Goal: Task Accomplishment & Management: Use online tool/utility

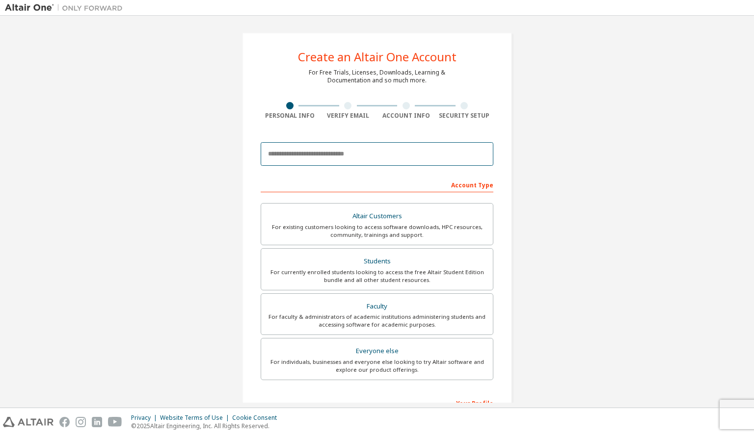
click at [307, 151] on input "email" at bounding box center [377, 154] width 233 height 24
type input "**********"
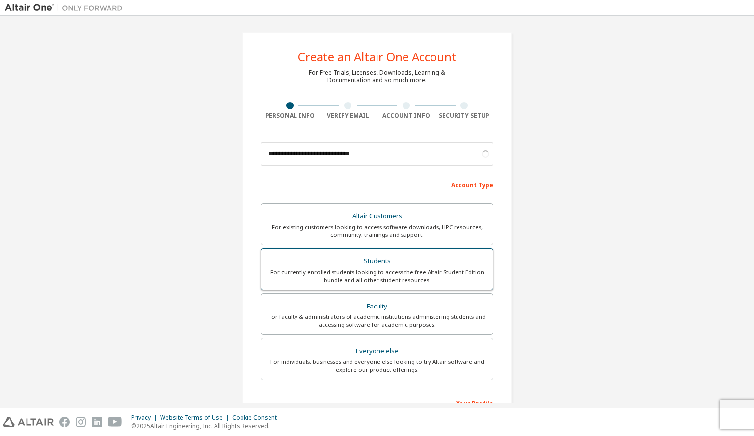
click at [361, 270] on div "For currently enrolled students looking to access the free Altair Student Editi…" at bounding box center [377, 277] width 220 height 16
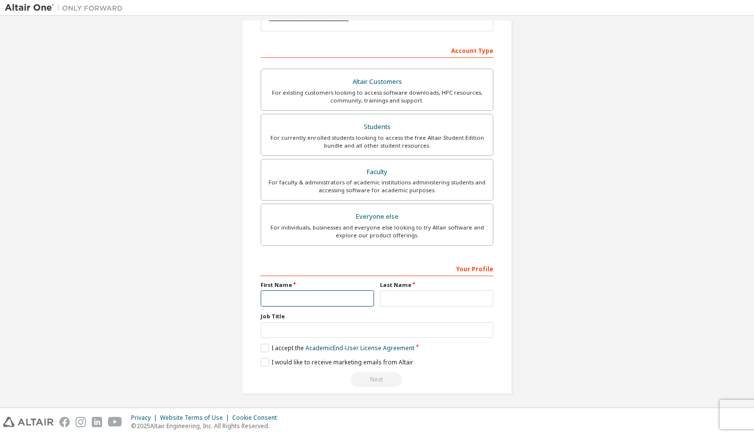
click at [303, 292] on input "text" at bounding box center [317, 299] width 113 height 16
type input "*****"
type input "**********"
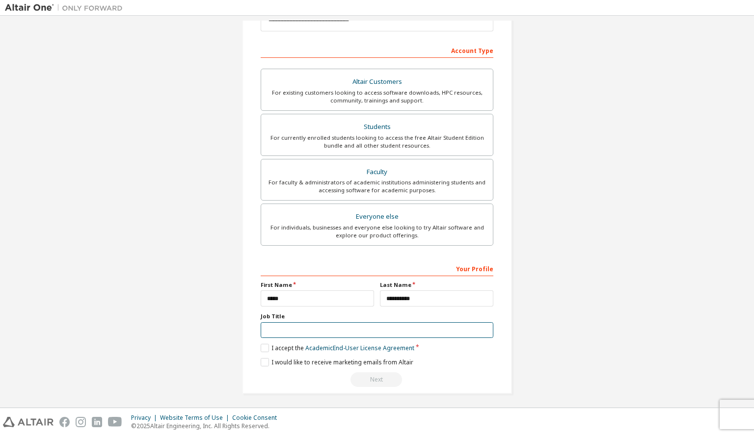
click at [289, 325] on input "text" at bounding box center [377, 331] width 233 height 16
type input "*******"
click at [263, 346] on label "I accept the Academic End-User License Agreement" at bounding box center [338, 348] width 154 height 8
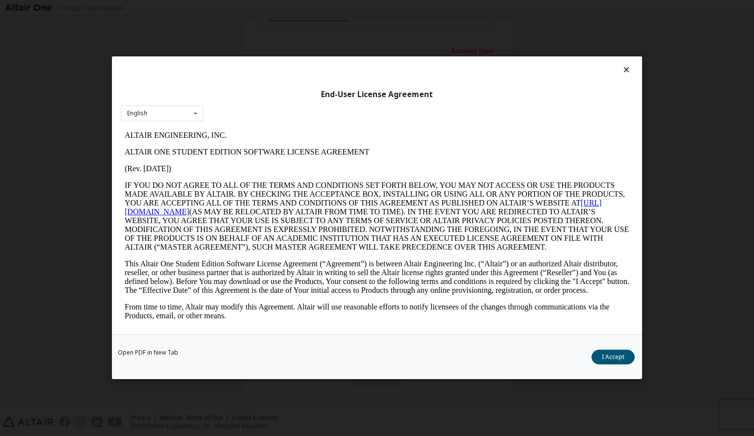
scroll to position [0, 0]
click at [617, 357] on button "I Accept" at bounding box center [613, 357] width 43 height 15
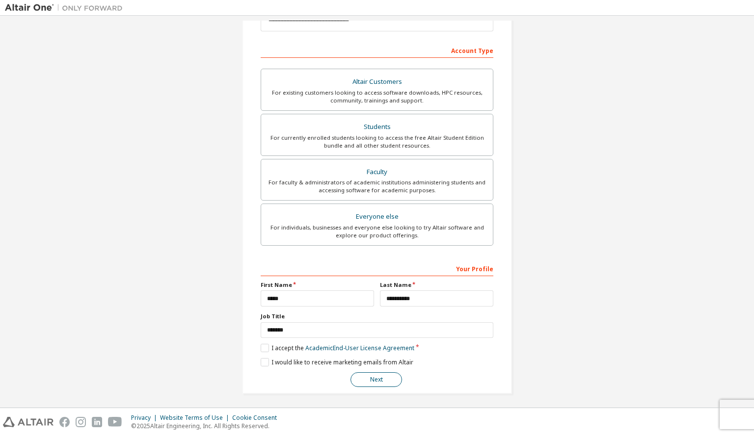
click at [384, 377] on button "Next" at bounding box center [376, 380] width 52 height 15
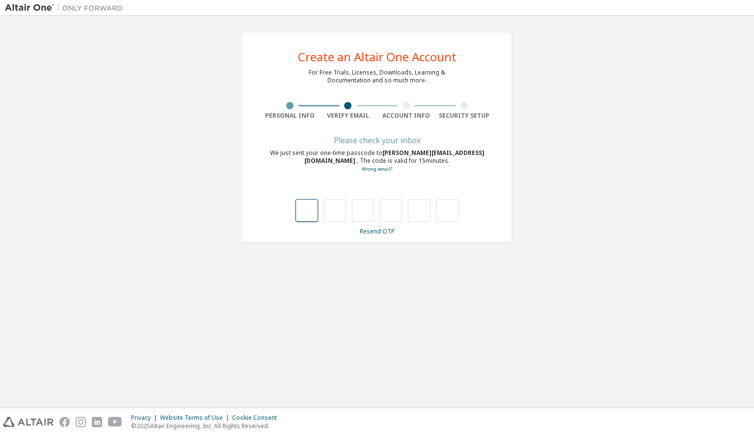
type input "*"
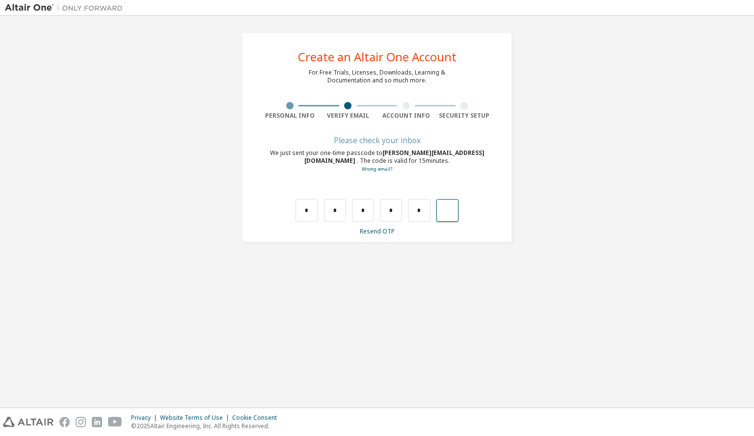
type input "*"
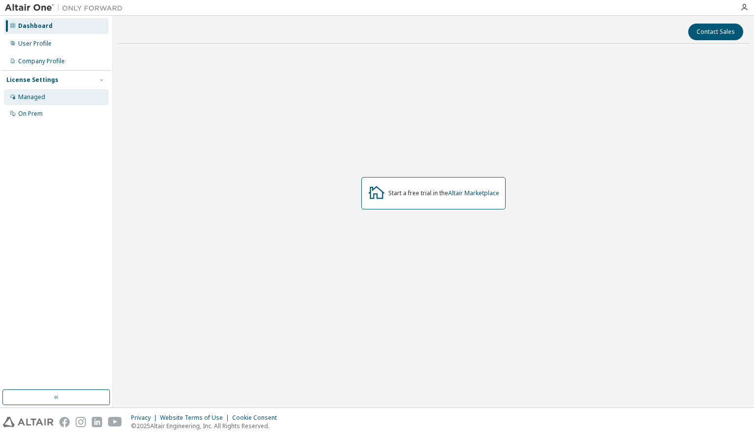
click at [40, 97] on div "Managed" at bounding box center [31, 97] width 27 height 8
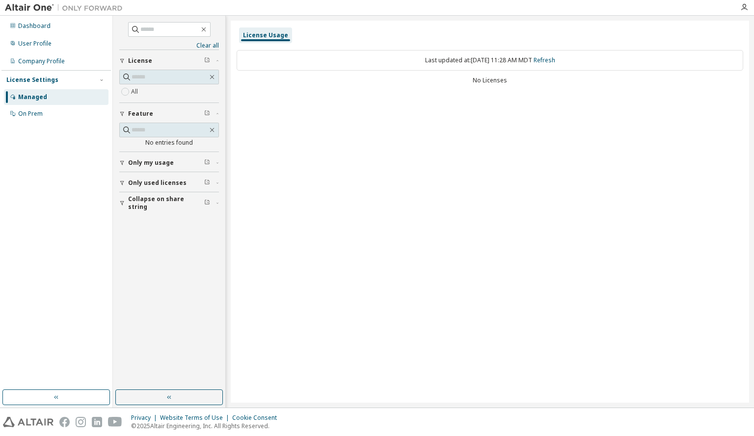
click at [121, 180] on icon "button" at bounding box center [122, 183] width 6 height 6
click at [157, 180] on span "Only used licenses" at bounding box center [157, 183] width 58 height 8
click at [149, 162] on span "Only my usage" at bounding box center [151, 163] width 46 height 8
click at [166, 231] on span "Collapse on share string" at bounding box center [166, 232] width 76 height 16
click at [406, 138] on div "License Usage Last updated at: Thu 2025-09-11 11:28 AM MDT Refresh No Licenses" at bounding box center [490, 212] width 518 height 382
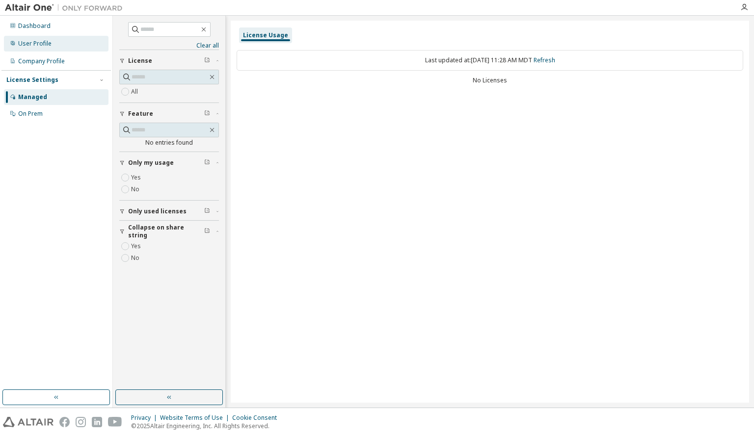
click at [56, 46] on div "User Profile" at bounding box center [56, 44] width 105 height 16
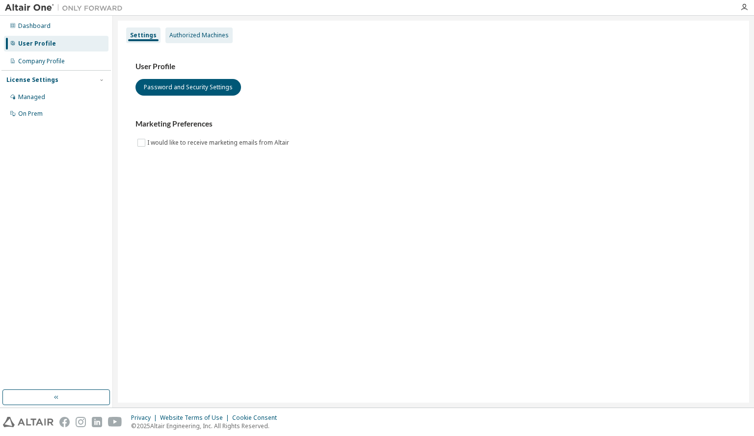
click at [182, 36] on div "Authorized Machines" at bounding box center [198, 35] width 59 height 8
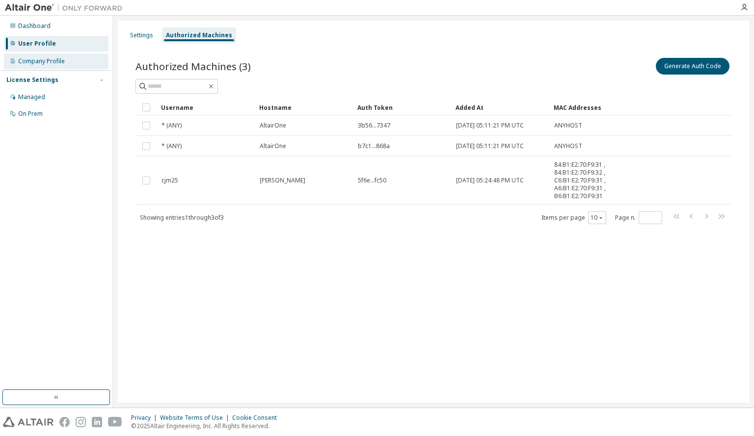
click at [41, 62] on div "Company Profile" at bounding box center [41, 61] width 47 height 8
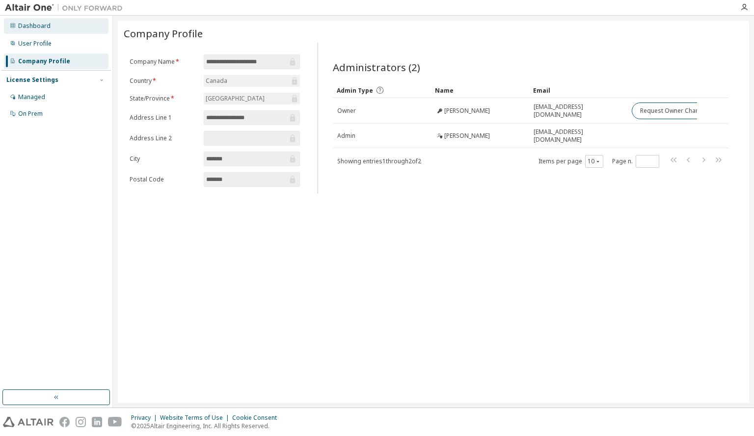
click at [42, 28] on div "Dashboard" at bounding box center [34, 26] width 32 height 8
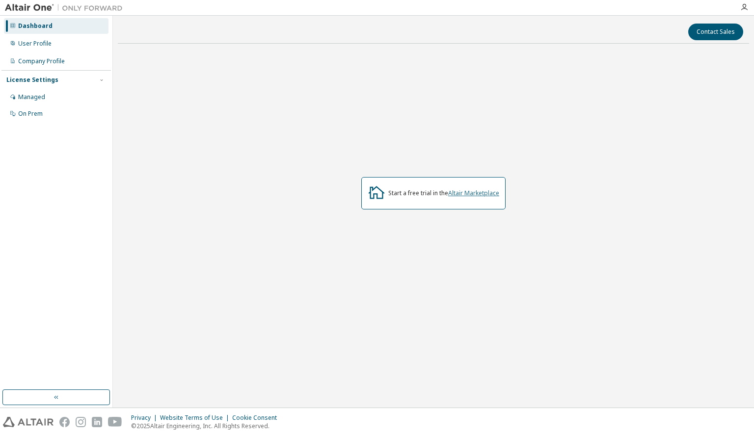
click at [484, 194] on link "Altair Marketplace" at bounding box center [473, 193] width 51 height 8
click at [423, 196] on div "Start a free trial in the Altair Marketplace" at bounding box center [443, 193] width 111 height 8
click at [41, 47] on div "User Profile" at bounding box center [34, 44] width 33 height 8
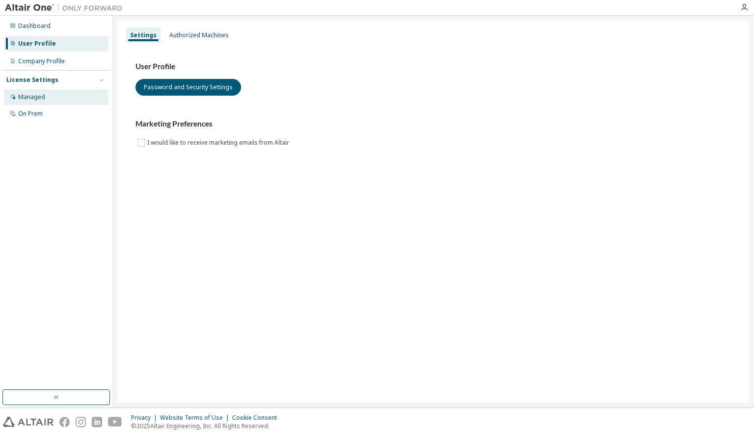
click at [41, 100] on div "Managed" at bounding box center [31, 97] width 27 height 8
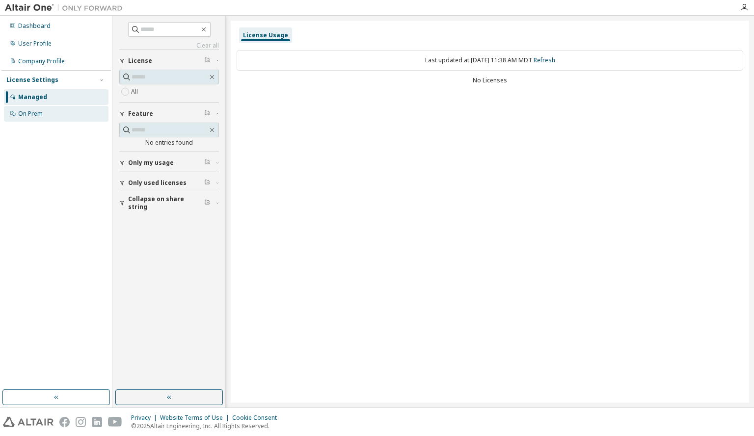
click at [43, 115] on div "On Prem" at bounding box center [56, 114] width 105 height 16
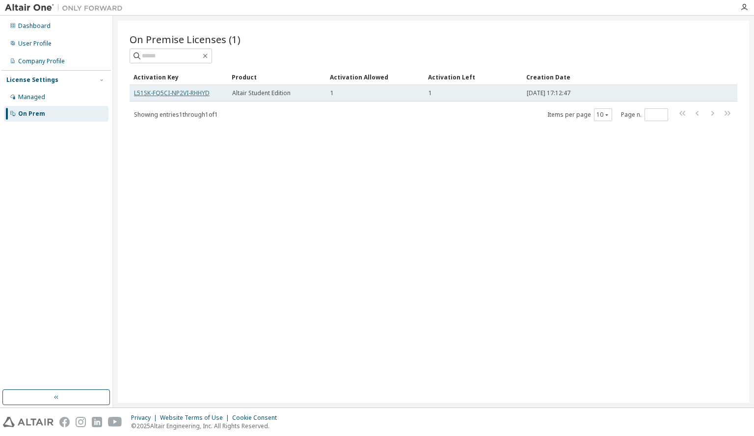
click at [174, 93] on link "L51SK-FQ5CI-NP2VI-RHHYD" at bounding box center [172, 93] width 76 height 8
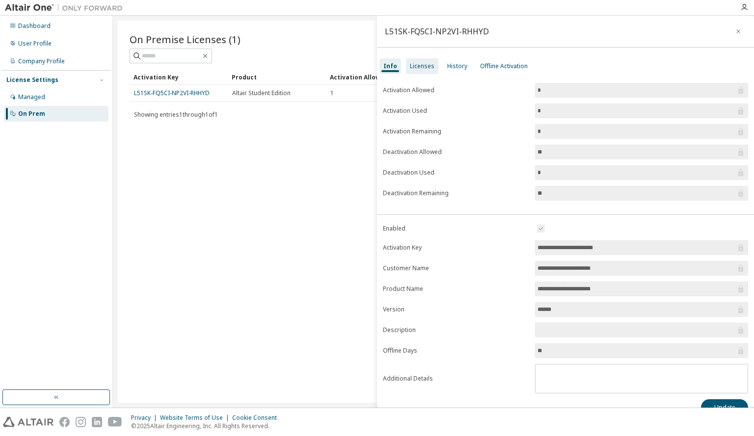
click at [416, 66] on div "Licenses" at bounding box center [422, 66] width 25 height 8
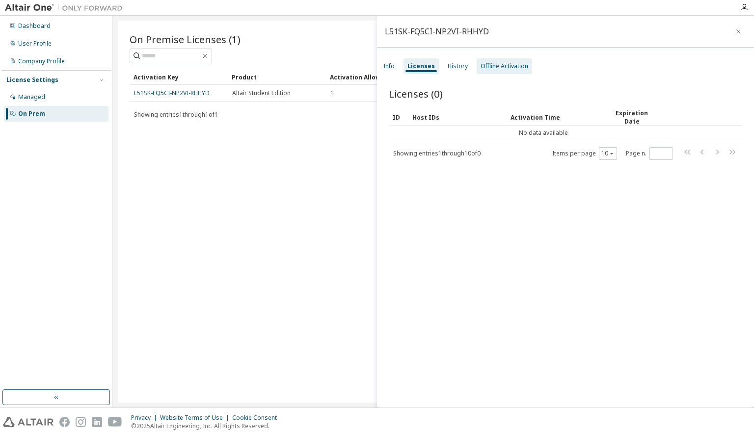
click at [502, 69] on div "Offline Activation" at bounding box center [505, 66] width 48 height 8
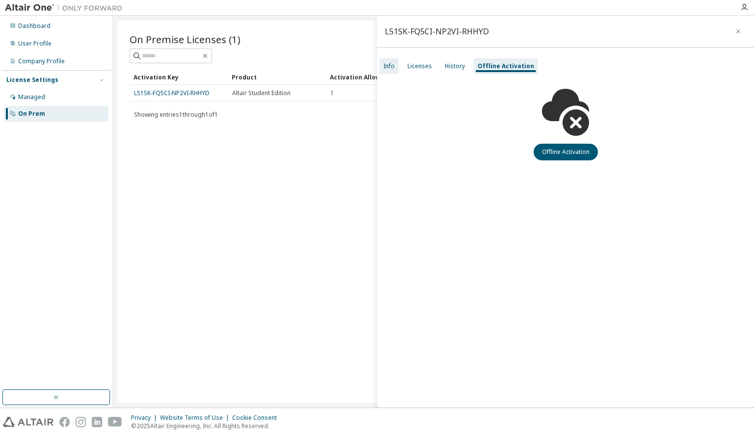
click at [391, 70] on div "Info" at bounding box center [388, 66] width 19 height 16
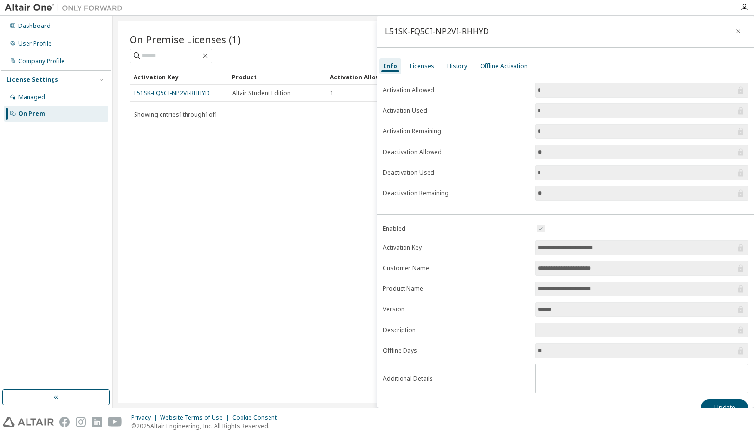
scroll to position [2, 0]
click at [228, 151] on div "On Premise Licenses (1) Clear Load Save Save As Field Operator Value Select fil…" at bounding box center [433, 212] width 631 height 382
drag, startPoint x: 194, startPoint y: 89, endPoint x: 182, endPoint y: 196, distance: 107.7
click at [182, 196] on div "On Premise Licenses (1) Clear Load Save Save As Field Operator Value Select fil…" at bounding box center [433, 212] width 631 height 382
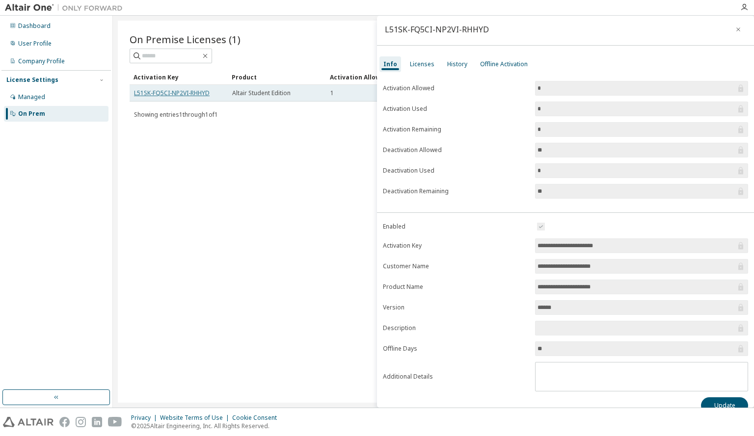
click at [191, 90] on link "L51SK-FQ5CI-NP2VI-RHHYD" at bounding box center [172, 93] width 76 height 8
click at [185, 91] on link "L51SK-FQ5CI-NP2VI-RHHYD" at bounding box center [172, 93] width 76 height 8
click at [478, 29] on div "L51SK-FQ5CI-NP2VI-RHHYD" at bounding box center [437, 30] width 104 height 8
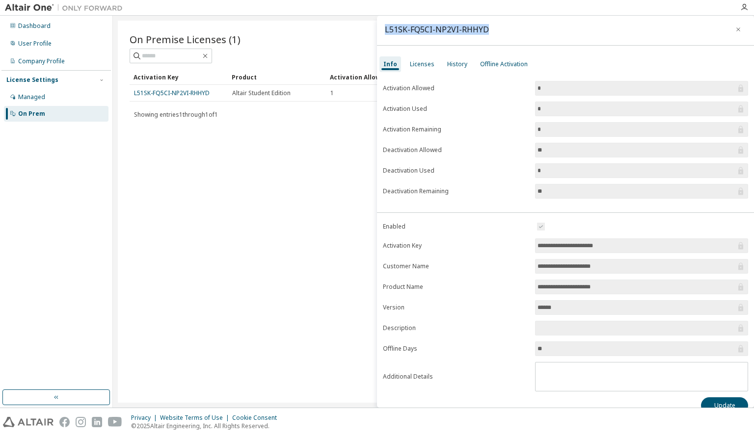
drag, startPoint x: 486, startPoint y: 28, endPoint x: 383, endPoint y: 30, distance: 103.6
click at [383, 30] on div "L51SK-FQ5CI-NP2VI-RHHYD" at bounding box center [565, 30] width 377 height 32
copy div "L51SK-FQ5CI-NP2VI-RHHYD"
click at [245, 386] on div "On Premise Licenses (1) Clear Load Save Save As Field Operator Value Select fil…" at bounding box center [433, 212] width 631 height 382
click at [502, 65] on div "Offline Activation" at bounding box center [504, 64] width 48 height 8
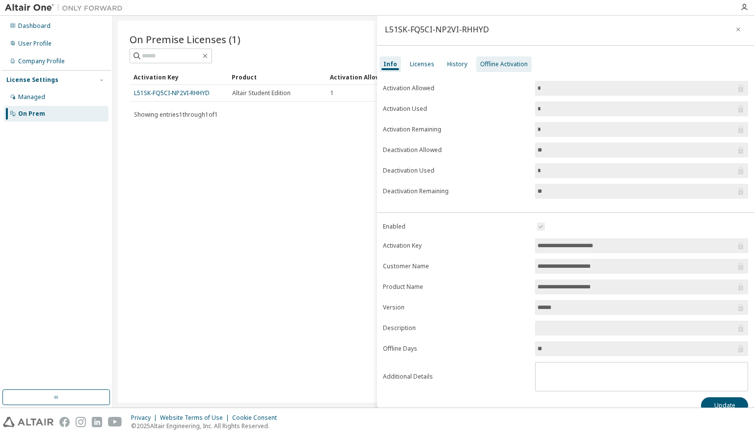
scroll to position [0, 0]
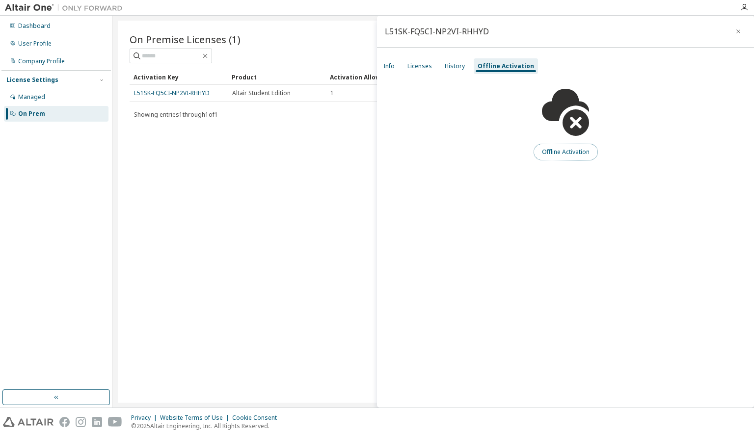
click at [566, 154] on button "Offline Activation" at bounding box center [566, 152] width 64 height 17
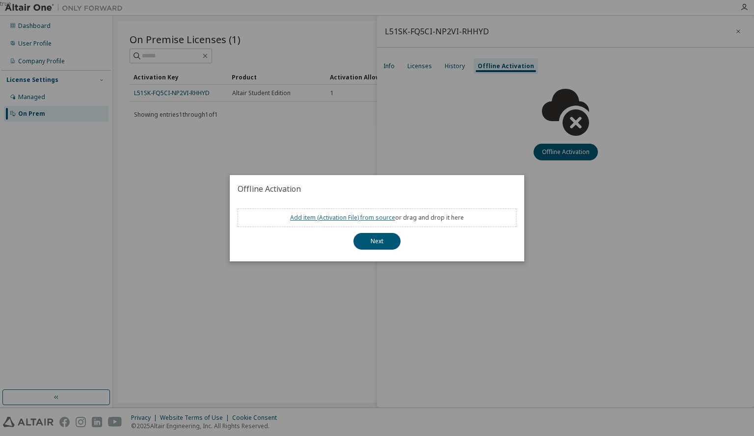
click at [314, 216] on link "Add item ( Activation File ) from source" at bounding box center [342, 218] width 105 height 8
click at [480, 363] on div "true" at bounding box center [377, 218] width 754 height 436
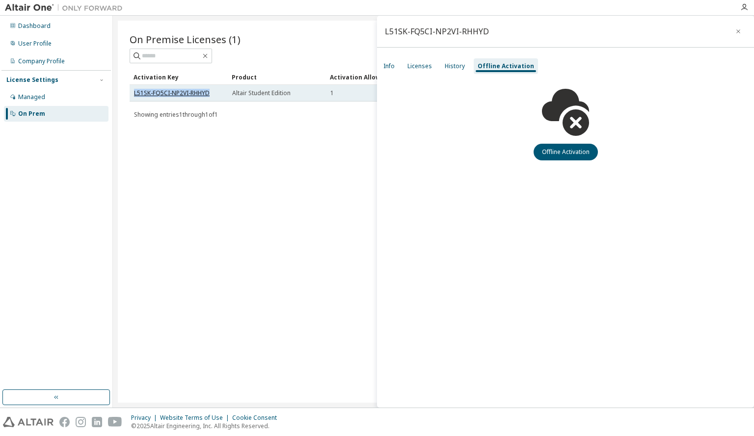
drag, startPoint x: 212, startPoint y: 94, endPoint x: 135, endPoint y: 90, distance: 76.7
click at [135, 90] on div "L51SK-FQ5CI-NP2VI-RHHYD" at bounding box center [178, 93] width 89 height 8
copy link "L51SK-FQ5CI-NP2VI-RHHYD"
click at [132, 188] on div "On Premise Licenses (1) Clear Load Save Save As Field Operator Value Select fil…" at bounding box center [433, 212] width 631 height 382
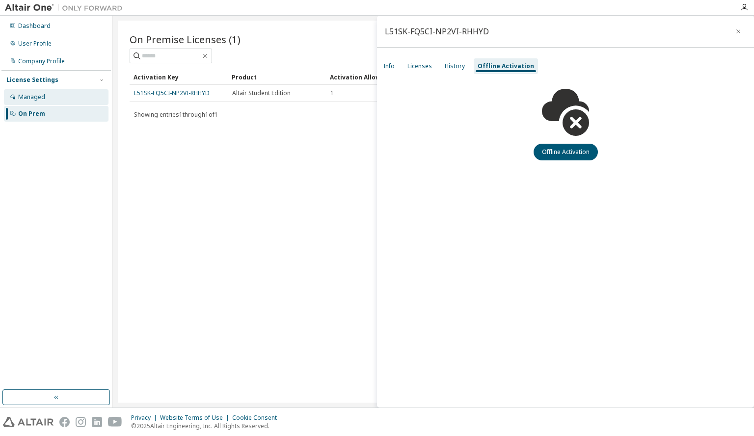
click at [46, 98] on div "Managed" at bounding box center [56, 97] width 105 height 16
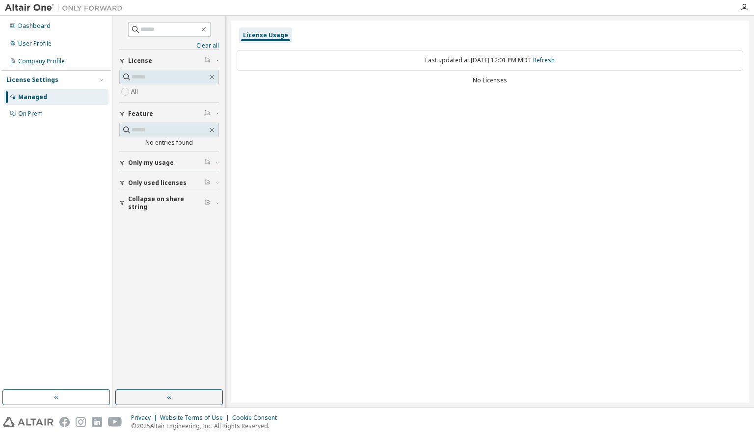
click at [149, 160] on span "Only my usage" at bounding box center [151, 163] width 46 height 8
click at [149, 209] on span "Only used licenses" at bounding box center [157, 212] width 58 height 8
click at [164, 257] on span "Collapse on share string" at bounding box center [166, 260] width 76 height 16
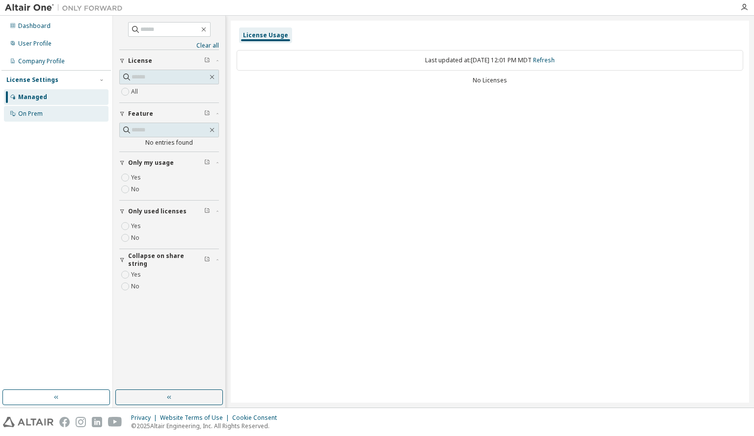
click at [34, 111] on div "On Prem" at bounding box center [30, 114] width 25 height 8
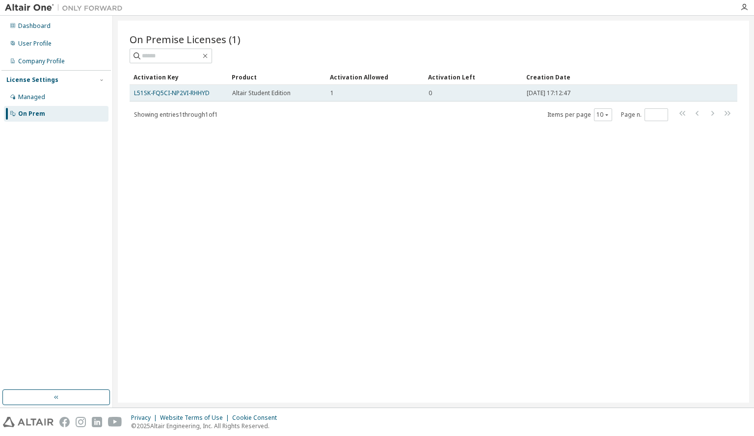
click at [560, 93] on span "[DATE] 17:12:47" at bounding box center [549, 93] width 44 height 8
